Goal: Task Accomplishment & Management: Complete application form

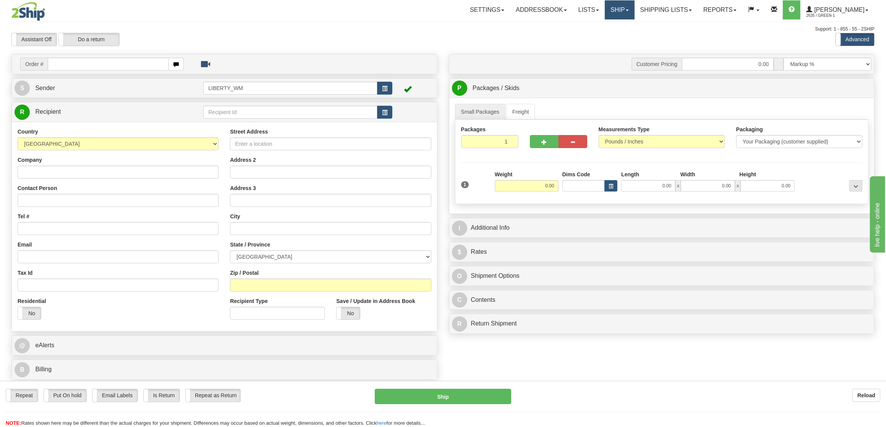
click at [634, 8] on link "Ship" at bounding box center [619, 9] width 29 height 19
click at [619, 35] on span "OnHold / Order Queue" at bounding box center [600, 37] width 54 height 6
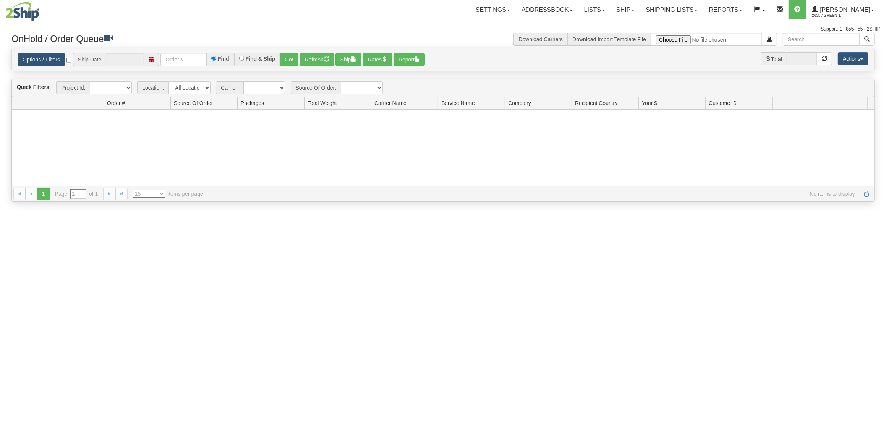
type input "[DATE]"
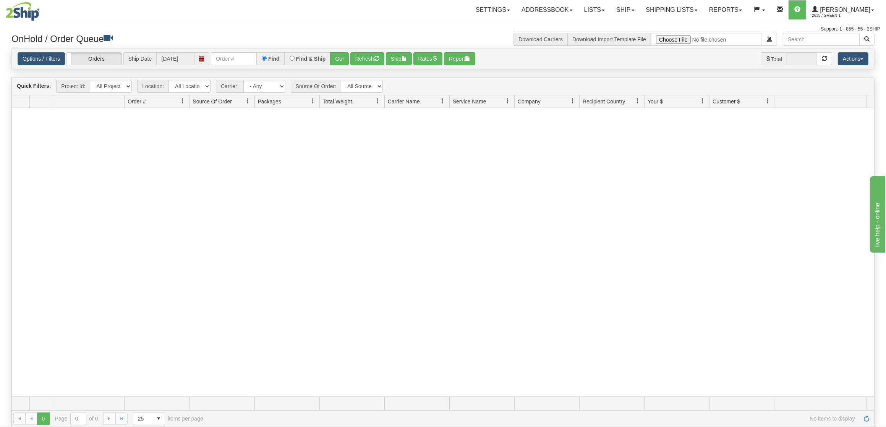
click at [356, 200] on div at bounding box center [443, 252] width 862 height 289
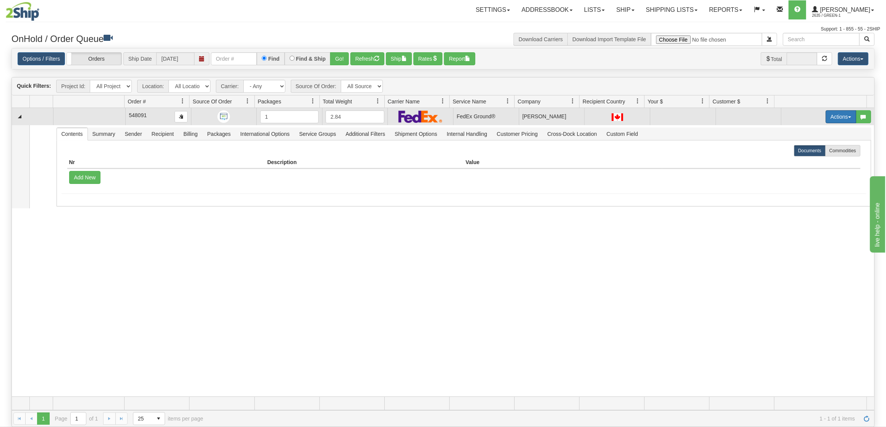
click at [832, 120] on button "Actions" at bounding box center [841, 116] width 31 height 13
click at [801, 134] on span "Open" at bounding box center [806, 131] width 18 height 6
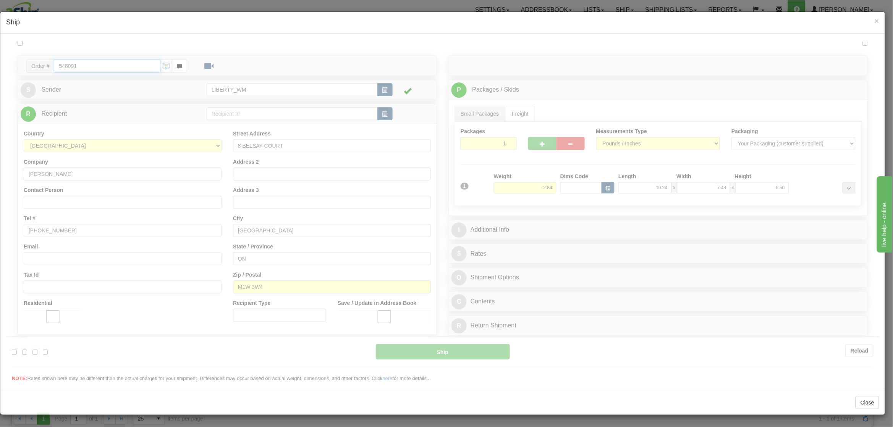
type input "92"
type input "16:00"
type input "19:00"
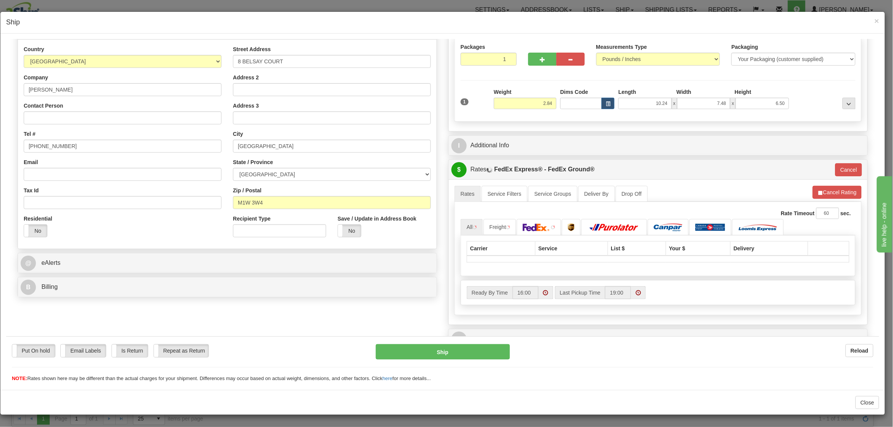
scroll to position [147, 0]
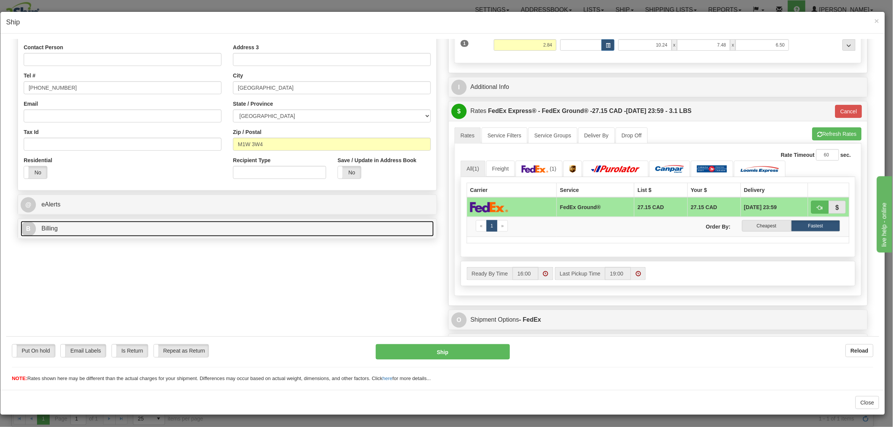
click at [216, 231] on link "B Billing" at bounding box center [227, 229] width 413 height 16
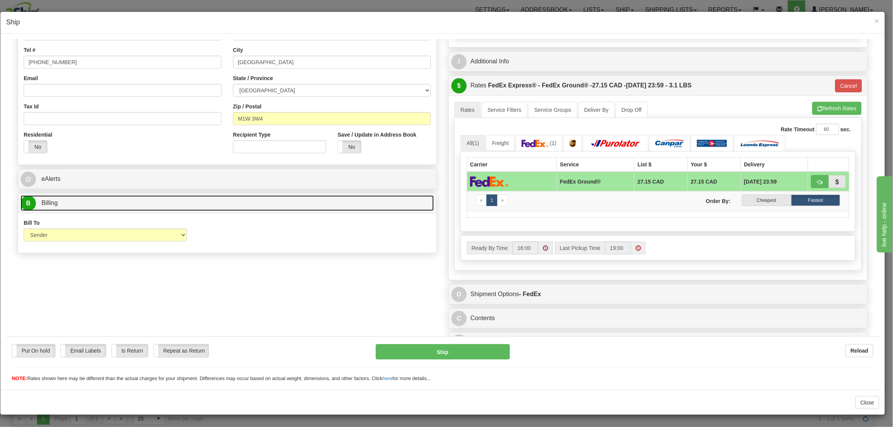
scroll to position [187, 0]
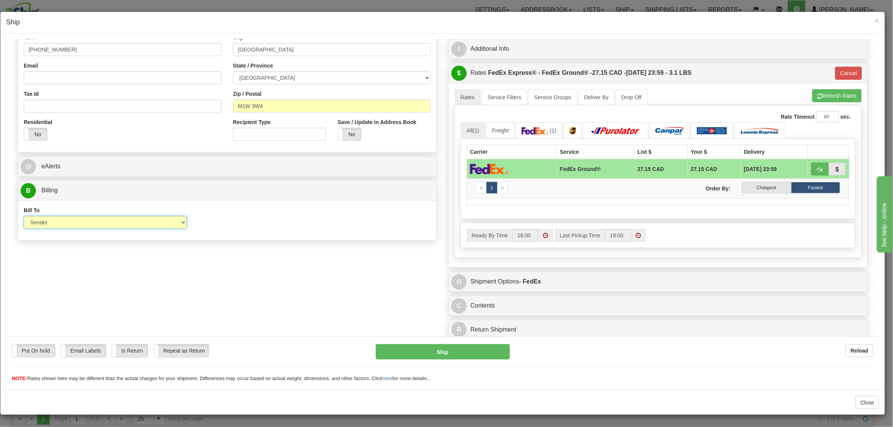
click at [165, 223] on select "Sender Recipient Third Party Collect" at bounding box center [105, 222] width 163 height 13
select select "3"
click at [24, 216] on select "Sender Recipient Third Party Collect" at bounding box center [105, 222] width 163 height 13
type input "92"
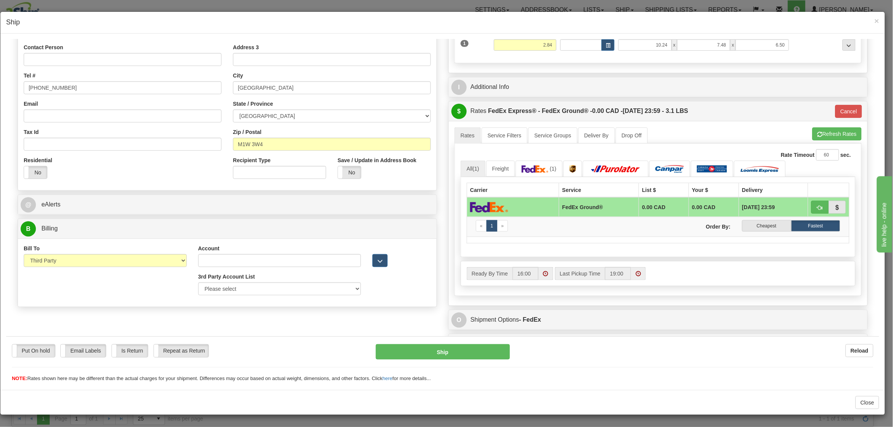
click at [234, 295] on div "Order # 548091 S Sender" at bounding box center [443, 147] width 862 height 469
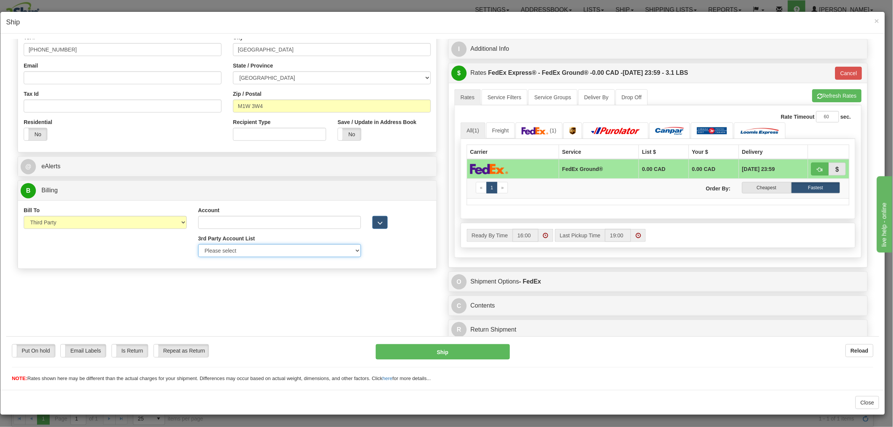
click at [253, 252] on select "Please select Liberty_Wal-Mart_FedEx-250243480-FedEx Express®" at bounding box center [279, 250] width 163 height 13
select select "409"
click at [198, 244] on select "Please select Liberty_Wal-Mart_FedEx-250243480-FedEx Express®" at bounding box center [279, 250] width 163 height 13
type input "250243480"
type input "Walmart"
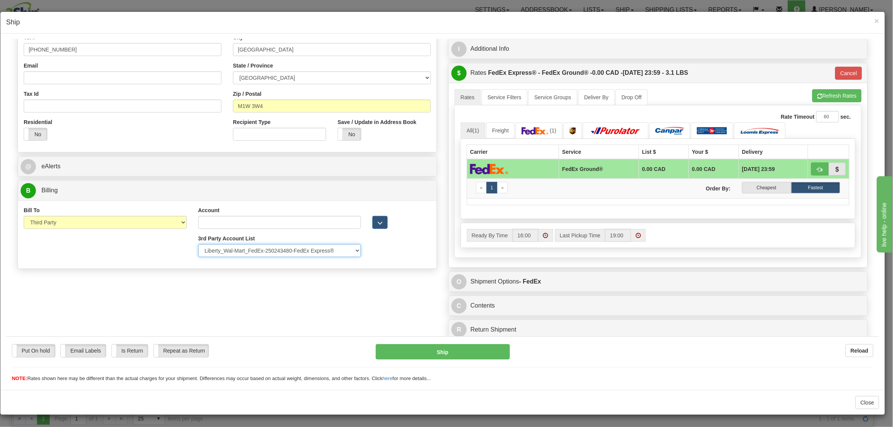
type input "[STREET_ADDRESS]"
type input "[GEOGRAPHIC_DATA]"
type input "L5N 1P9"
select select "ON"
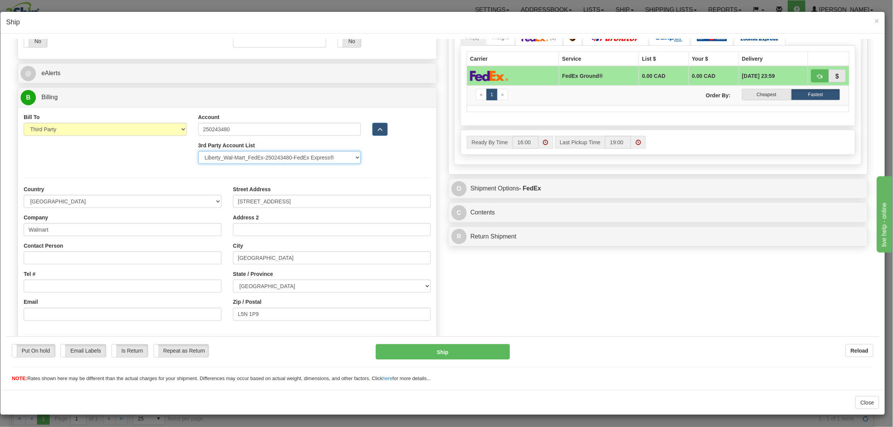
scroll to position [288, 0]
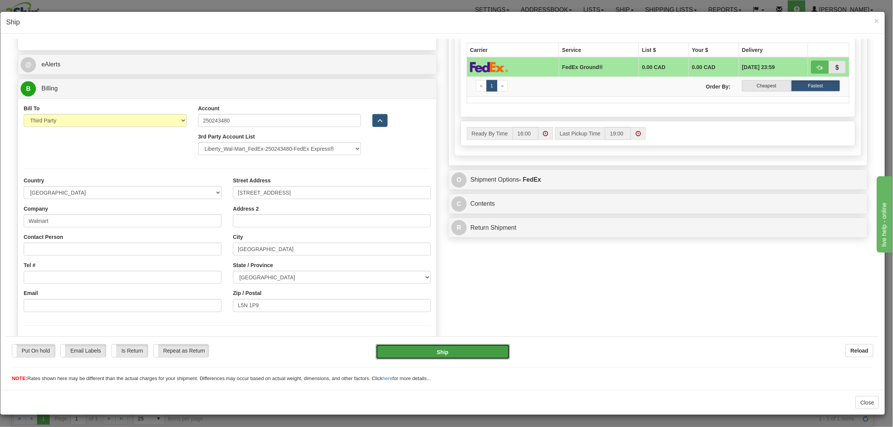
click at [429, 345] on button "Ship" at bounding box center [443, 351] width 134 height 15
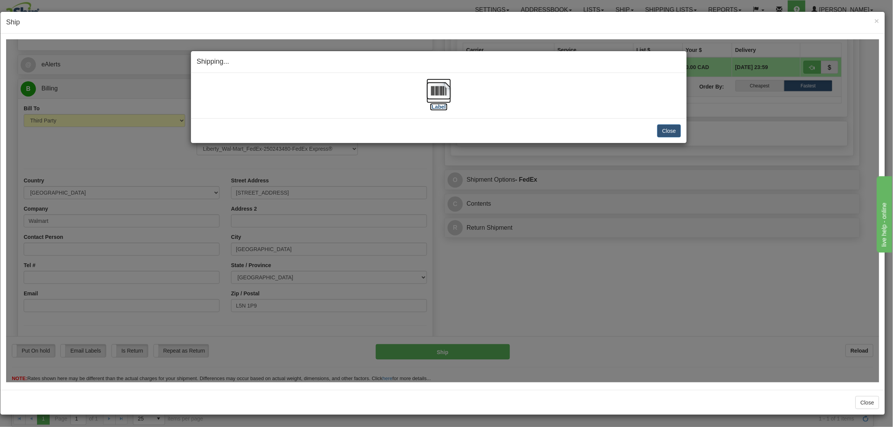
click at [440, 93] on img at bounding box center [439, 90] width 24 height 24
click at [657, 131] on button "Close" at bounding box center [669, 130] width 24 height 13
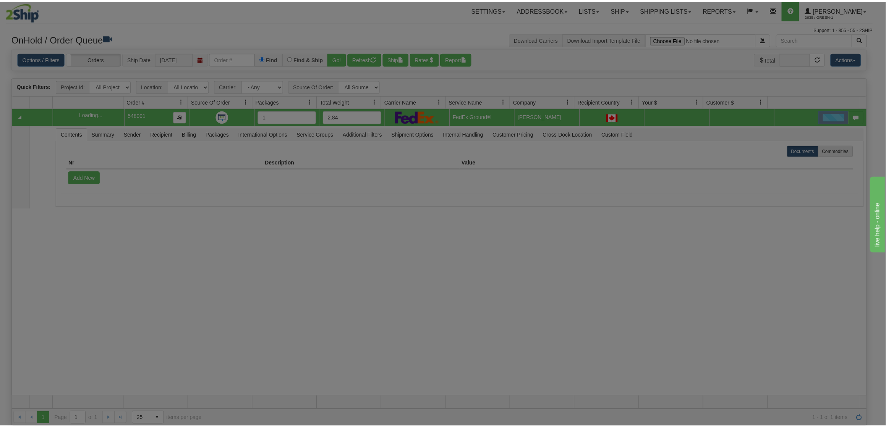
scroll to position [0, 0]
